Goal: Information Seeking & Learning: Learn about a topic

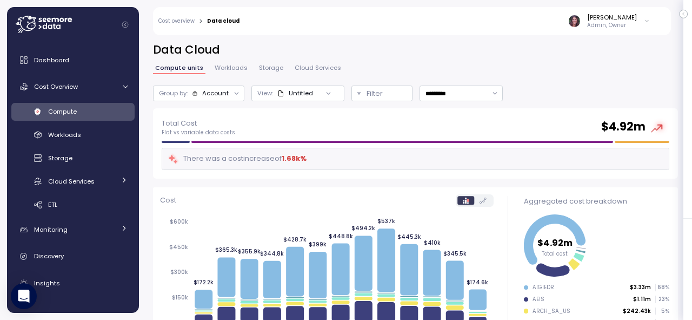
click at [613, 21] on div "[PERSON_NAME]" at bounding box center [613, 17] width 50 height 9
click at [43, 27] on icon at bounding box center [45, 26] width 4 height 6
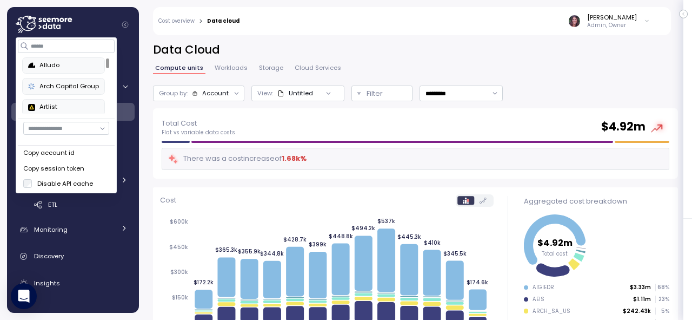
click at [59, 128] on input "button" at bounding box center [66, 128] width 86 height 13
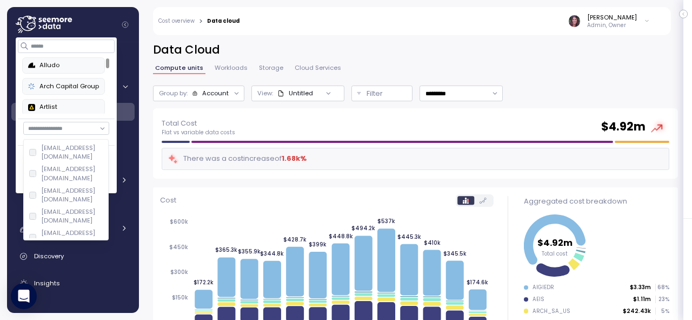
click at [48, 186] on div "smadda@archinsurance.com" at bounding box center [73, 195] width 62 height 18
type input "**********"
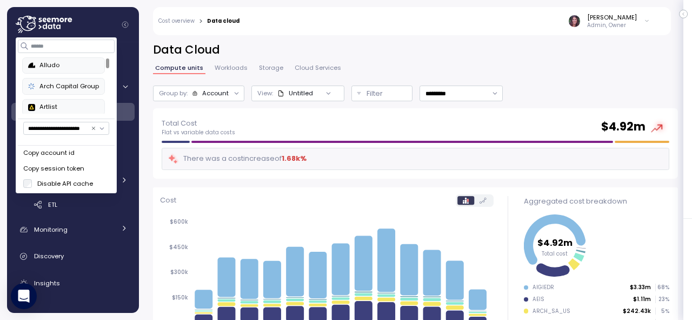
click at [450, 46] on h2 "Data Cloud" at bounding box center [415, 50] width 525 height 16
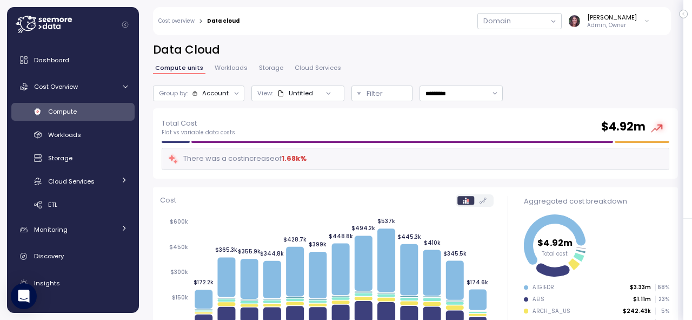
click at [632, 21] on div "[PERSON_NAME]" at bounding box center [613, 17] width 50 height 9
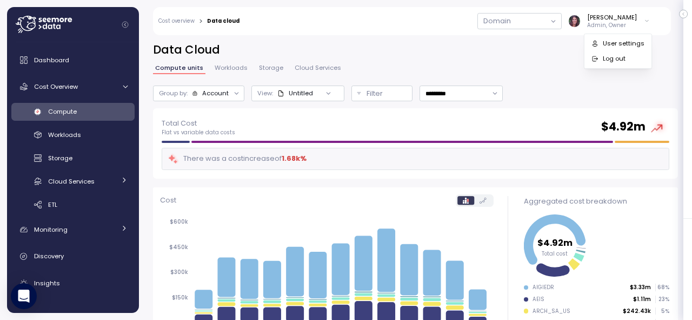
click at [517, 17] on div "Domain" at bounding box center [497, 21] width 39 height 15
click at [517, 19] on div "Domain" at bounding box center [497, 21] width 39 height 15
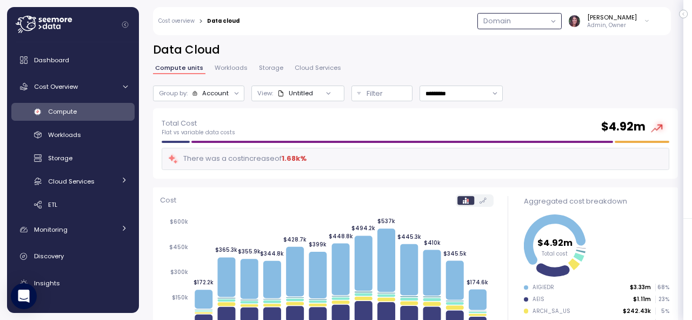
click at [562, 17] on button "button" at bounding box center [520, 21] width 84 height 16
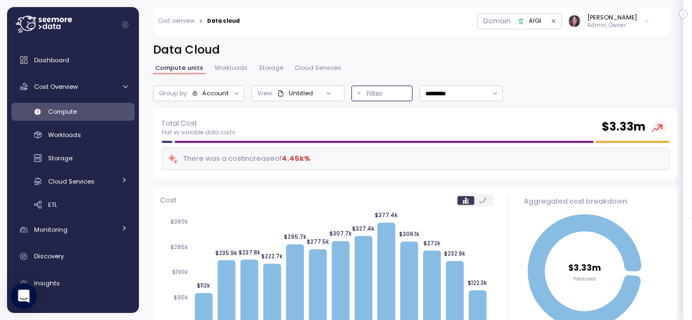
click at [381, 99] on button "Filter" at bounding box center [383, 93] width 62 height 16
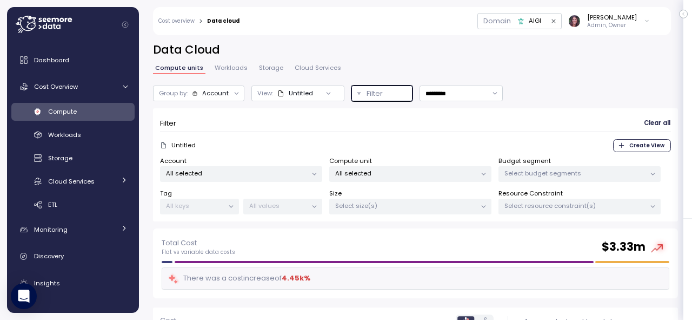
click at [305, 173] on p "All selected" at bounding box center [236, 173] width 141 height 9
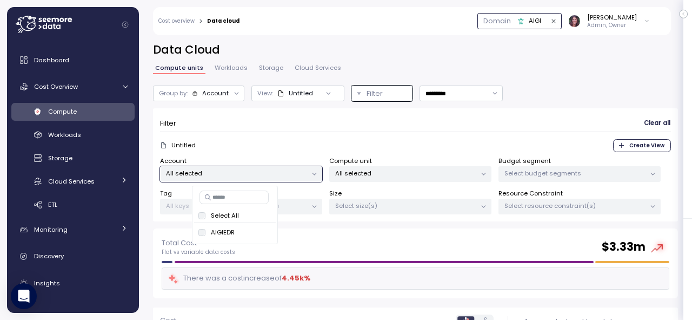
click at [542, 22] on div "AIGI" at bounding box center [535, 21] width 12 height 10
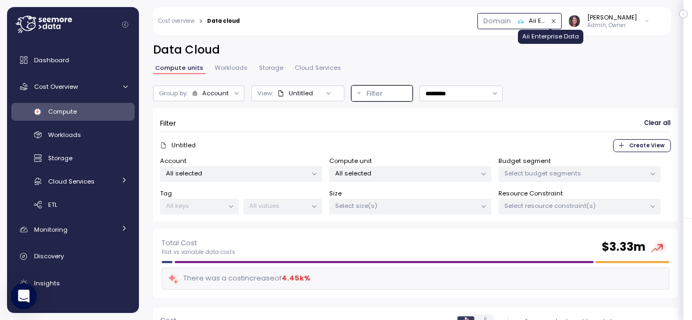
click at [546, 20] on div "Aii Enterprise Data" at bounding box center [537, 21] width 17 height 10
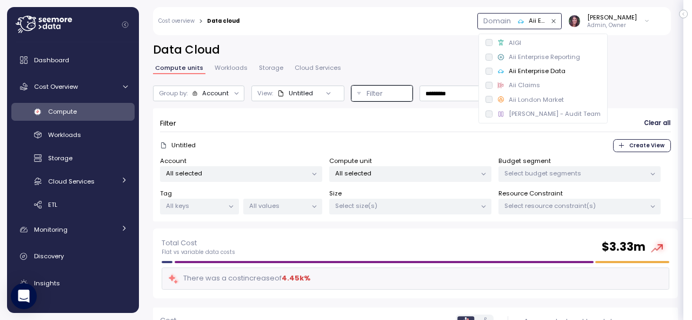
click at [286, 176] on p "All selected" at bounding box center [236, 173] width 141 height 9
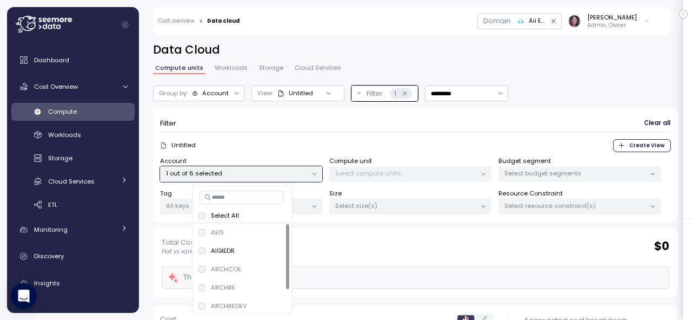
click at [562, 27] on div at bounding box center [553, 21] width 15 height 15
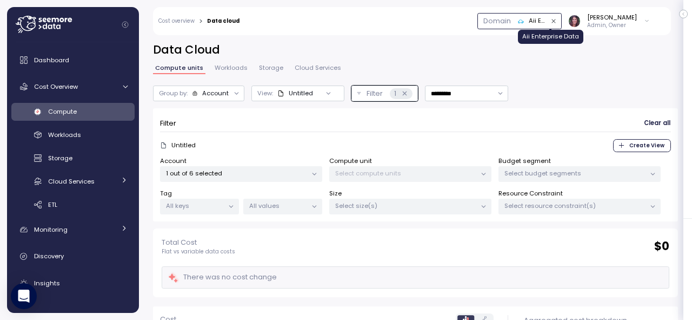
click at [545, 22] on div "Aii Enterprise Data" at bounding box center [537, 21] width 17 height 10
click at [271, 169] on p "1 out of 6 selected" at bounding box center [236, 173] width 141 height 9
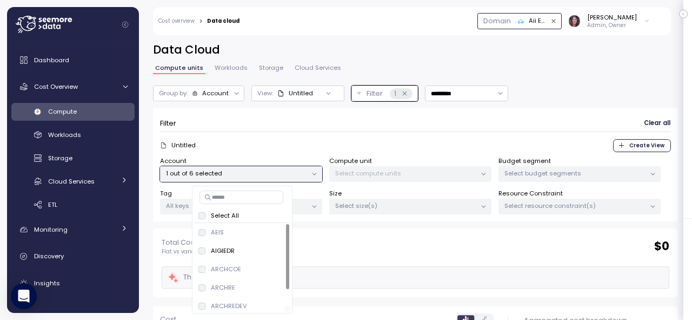
click at [286, 224] on div at bounding box center [287, 256] width 3 height 65
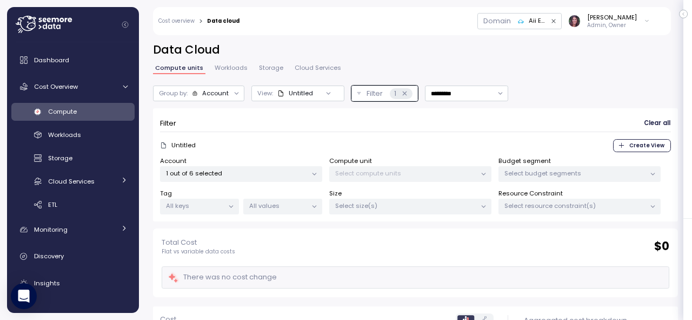
click at [373, 128] on div "Filter Clear all" at bounding box center [415, 123] width 511 height 16
click at [541, 20] on div "Aii Enterprise Data" at bounding box center [532, 21] width 29 height 10
click at [528, 93] on div "Aii London Market" at bounding box center [543, 100] width 124 height 14
click at [525, 22] on icon "button" at bounding box center [521, 21] width 7 height 7
click at [290, 176] on p "1 out of 6 selected" at bounding box center [236, 173] width 141 height 9
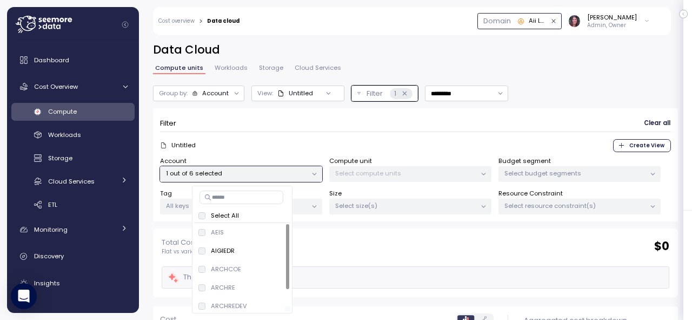
click at [289, 224] on div at bounding box center [287, 256] width 3 height 65
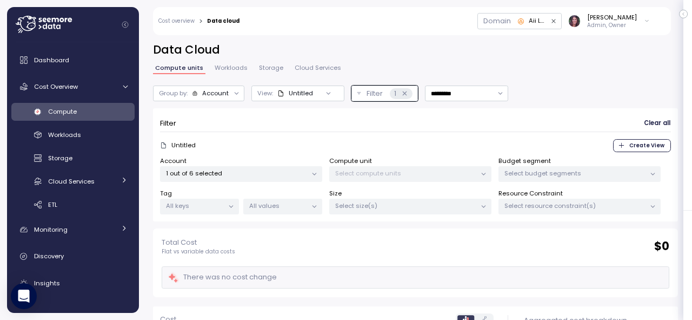
click at [517, 28] on div "Domain" at bounding box center [497, 21] width 39 height 15
click at [517, 19] on div "Domain" at bounding box center [497, 21] width 39 height 15
click at [543, 18] on div "Aii London Market" at bounding box center [537, 21] width 17 height 10
click at [282, 182] on div "Account 1 out of 6 selected Compute unit Select compute units Budget segment Se…" at bounding box center [415, 185] width 511 height 58
click at [282, 174] on p "1 out of 6 selected" at bounding box center [236, 173] width 141 height 9
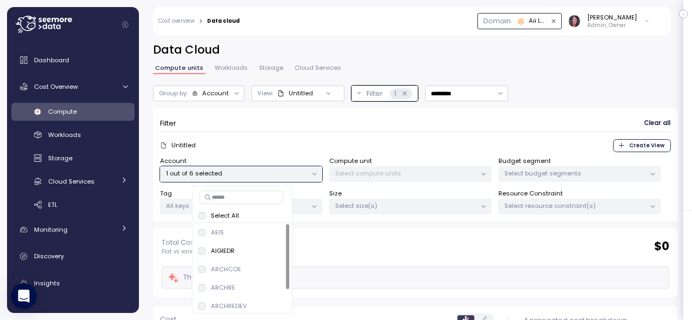
click at [541, 21] on div "Aii London Market" at bounding box center [532, 21] width 29 height 10
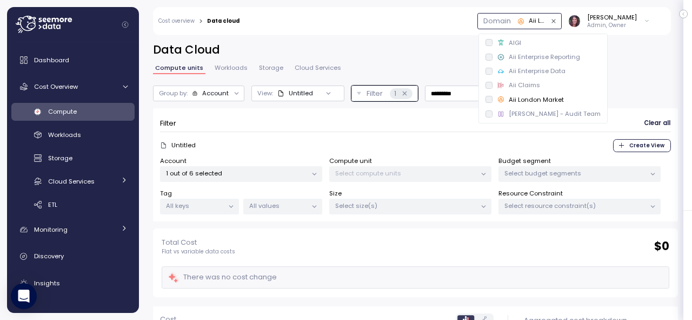
click at [522, 82] on div "Aii Claims" at bounding box center [524, 85] width 31 height 9
click at [223, 71] on link "Workloads" at bounding box center [231, 69] width 37 height 9
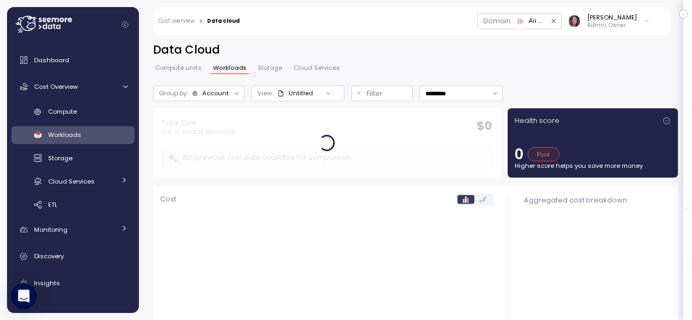
click at [180, 69] on span "Compute units" at bounding box center [178, 68] width 47 height 6
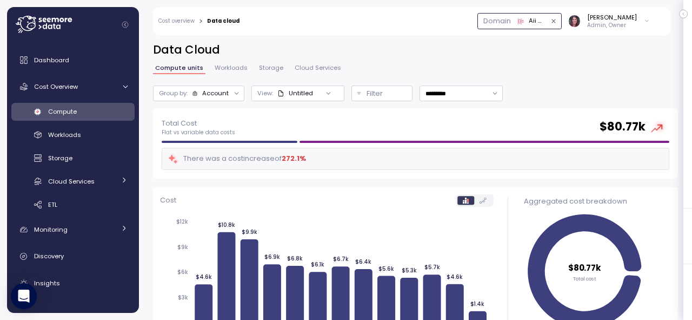
click at [540, 23] on div "Aii Claims" at bounding box center [532, 21] width 29 height 10
click at [383, 91] on div "Filter" at bounding box center [387, 93] width 40 height 11
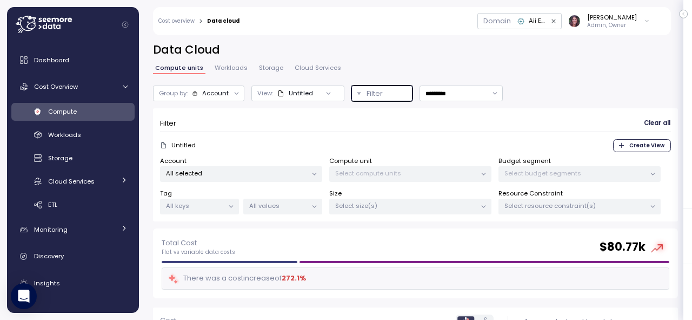
click at [295, 174] on p "All selected" at bounding box center [236, 173] width 141 height 9
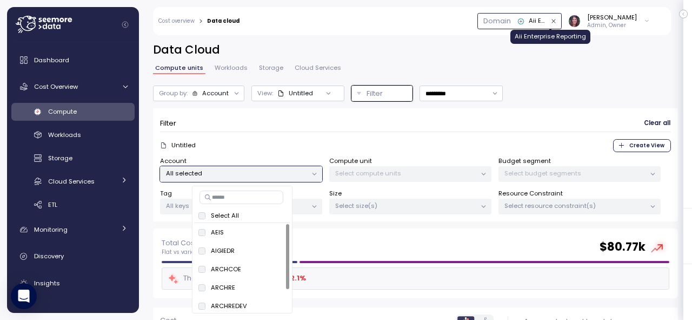
click at [546, 24] on div "Aii Enterprise Reporting" at bounding box center [537, 21] width 17 height 10
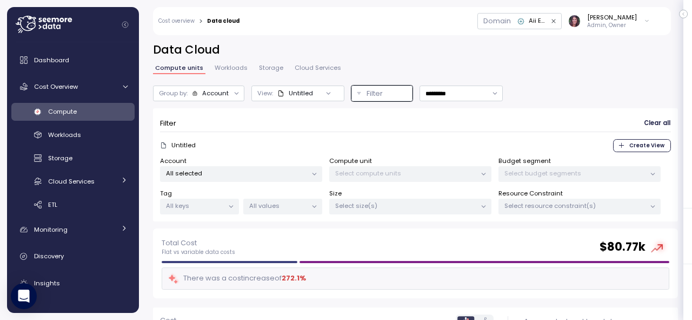
click at [227, 71] on span "Workloads" at bounding box center [231, 68] width 33 height 6
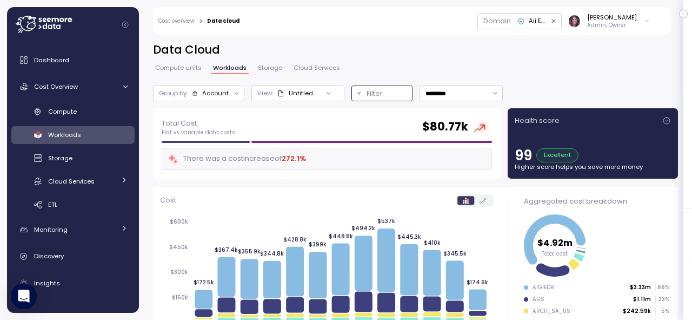
click at [384, 100] on button "Filter" at bounding box center [383, 93] width 62 height 16
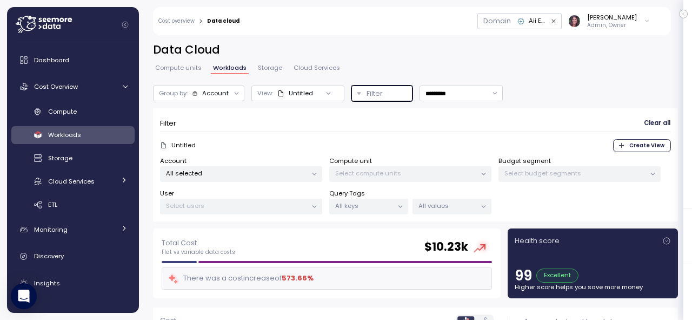
click at [193, 169] on p "All selected" at bounding box center [236, 173] width 141 height 9
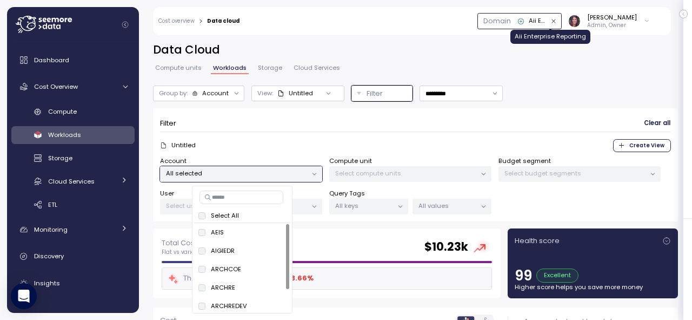
click at [546, 24] on div "Aii Enterprise Reporting" at bounding box center [537, 21] width 17 height 10
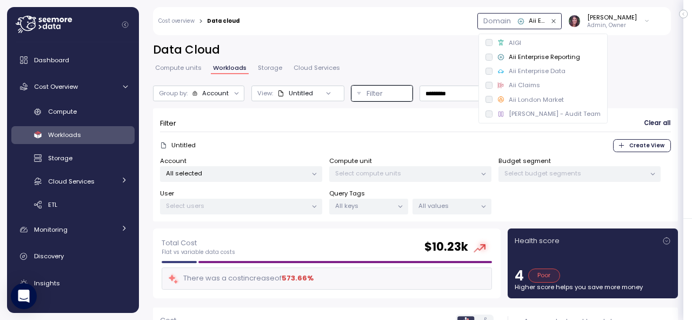
click at [515, 84] on div "Aii Claims" at bounding box center [524, 85] width 31 height 9
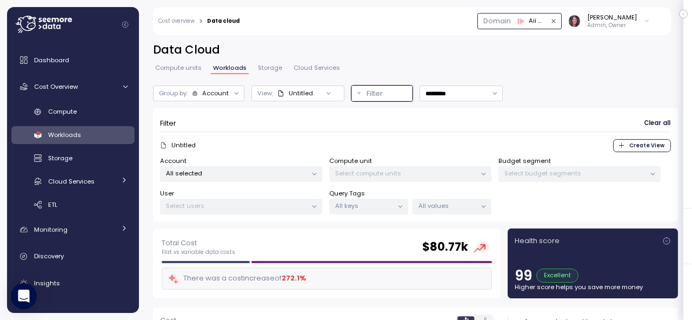
click at [269, 173] on p "All selected" at bounding box center [236, 173] width 141 height 9
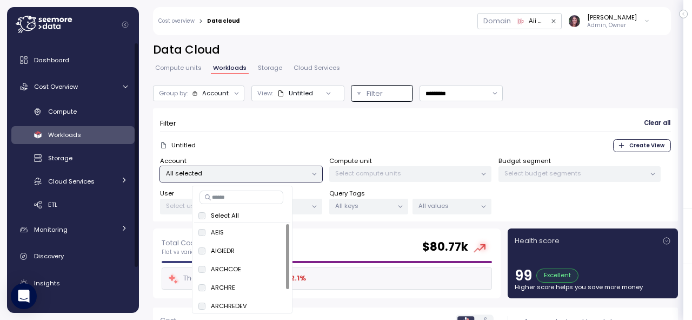
click at [489, 45] on h2 "Data Cloud" at bounding box center [415, 50] width 525 height 16
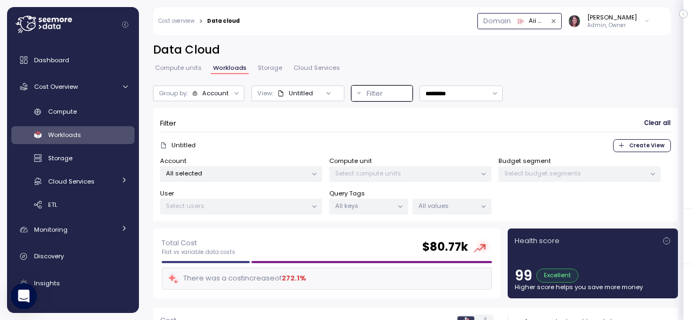
click at [550, 27] on button "Aii Claims" at bounding box center [520, 21] width 84 height 16
click at [374, 44] on h2 "Data Cloud" at bounding box center [415, 50] width 525 height 16
click at [539, 21] on div "Aii Claims" at bounding box center [532, 21] width 29 height 10
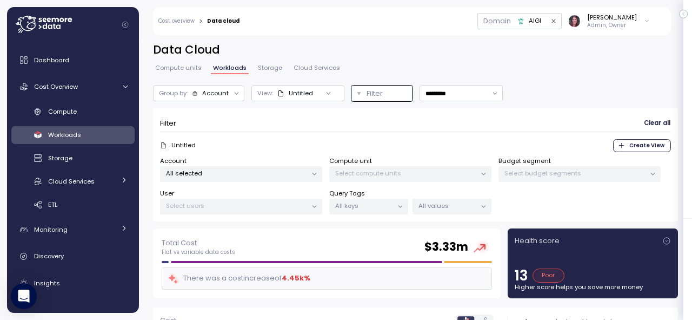
click at [74, 115] on span "Compute" at bounding box center [62, 111] width 29 height 9
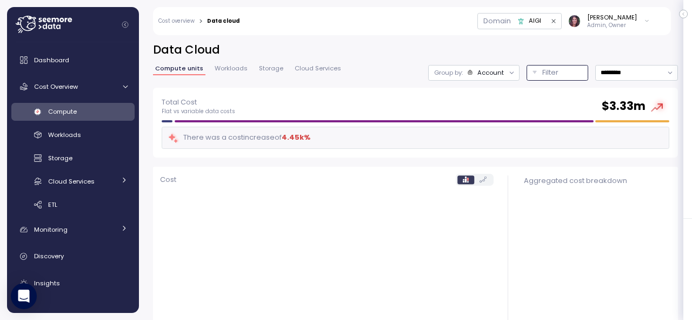
click at [543, 71] on p "Filter" at bounding box center [551, 72] width 16 height 11
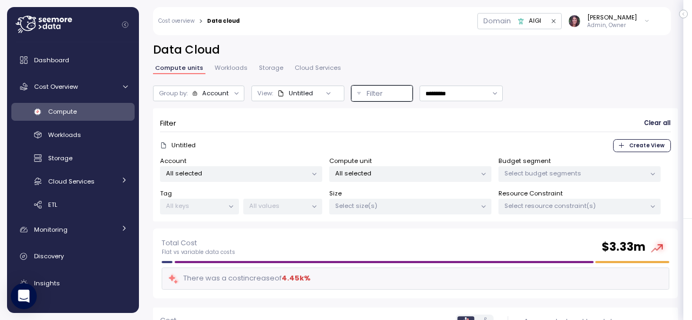
click at [236, 147] on div "Untitled Create View" at bounding box center [415, 145] width 511 height 13
click at [517, 22] on div "Domain" at bounding box center [497, 21] width 39 height 15
click at [542, 19] on div "AIGI" at bounding box center [535, 21] width 12 height 10
click at [219, 172] on p "All selected" at bounding box center [236, 173] width 141 height 9
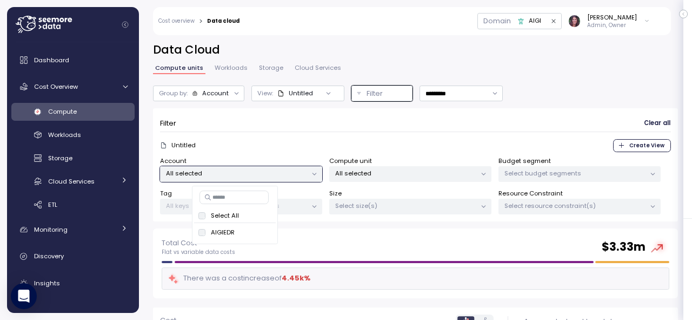
click at [253, 143] on div "Untitled Create View" at bounding box center [415, 145] width 511 height 13
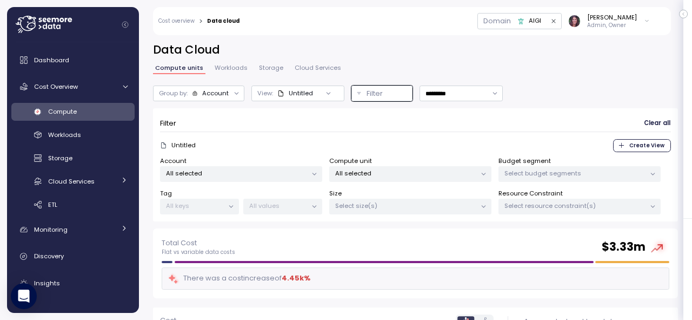
click at [295, 167] on div "All selected" at bounding box center [241, 174] width 162 height 16
